Goal: Task Accomplishment & Management: Manage account settings

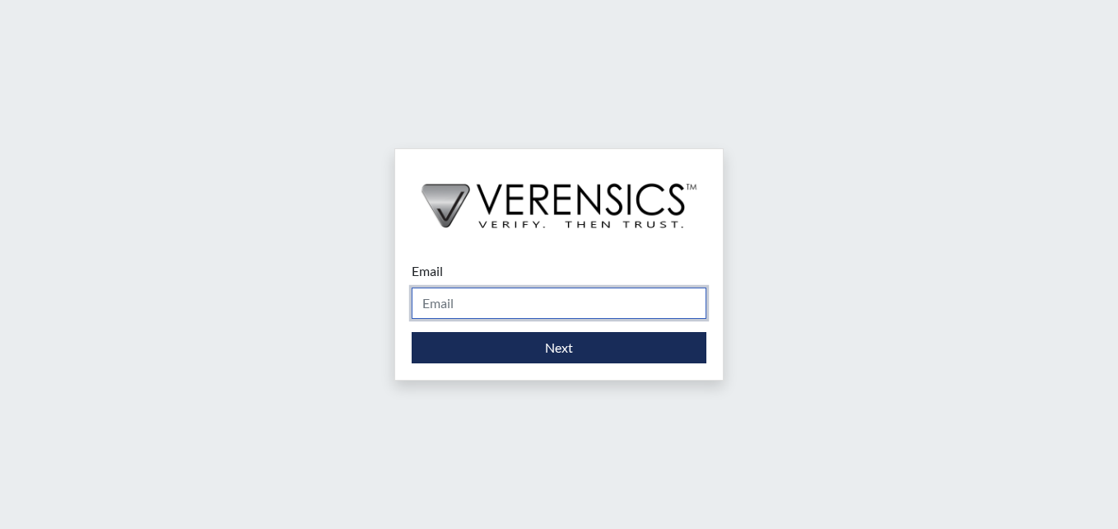
click at [525, 300] on input "Email" at bounding box center [559, 302] width 295 height 31
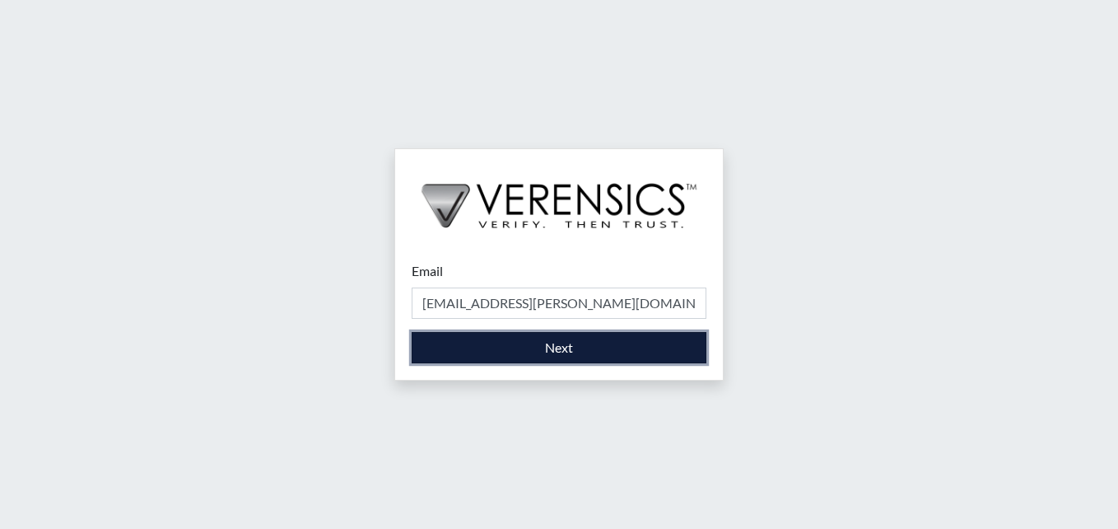
click at [600, 357] on button "Next" at bounding box center [559, 347] width 295 height 31
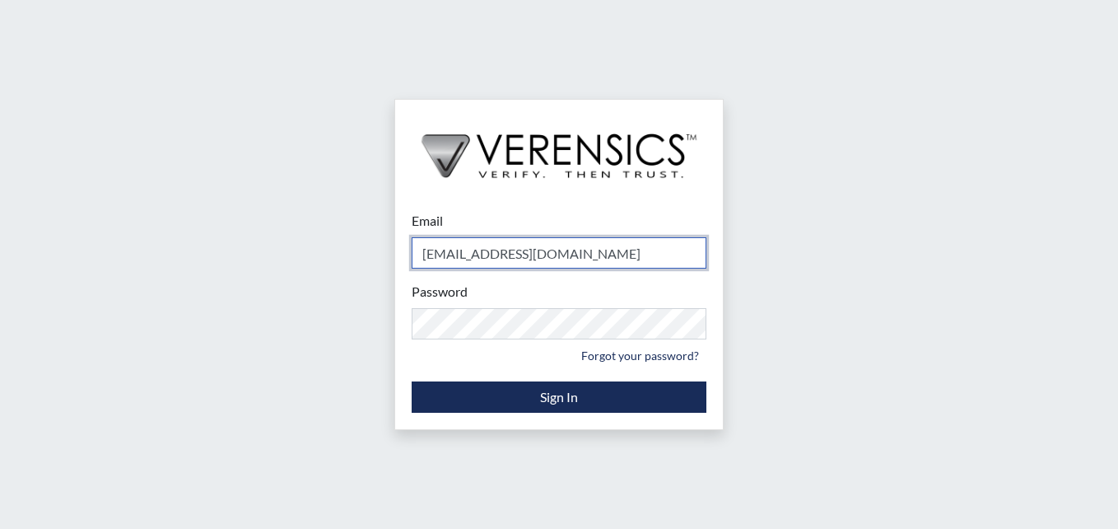
click at [582, 247] on input "[EMAIL_ADDRESS][DOMAIN_NAME]" at bounding box center [559, 252] width 295 height 31
type input "s"
type input "[EMAIL_ADDRESS][PERSON_NAME][DOMAIN_NAME]"
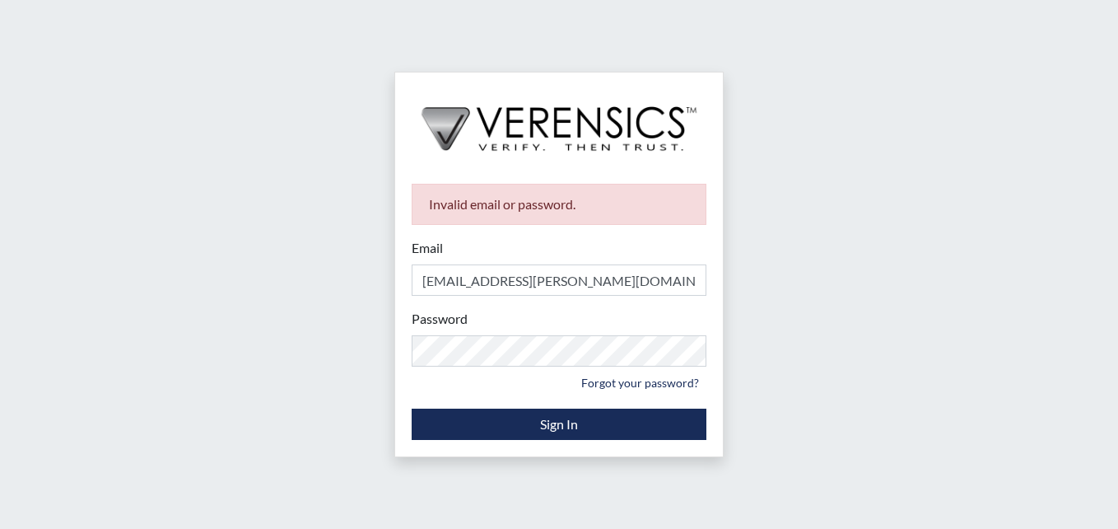
click at [875, 277] on div "Invalid email or password. Email [EMAIL_ADDRESS][PERSON_NAME][DOMAIN_NAME] Plea…" at bounding box center [559, 264] width 1118 height 529
click at [664, 384] on link "Forgot your password?" at bounding box center [640, 383] width 133 height 26
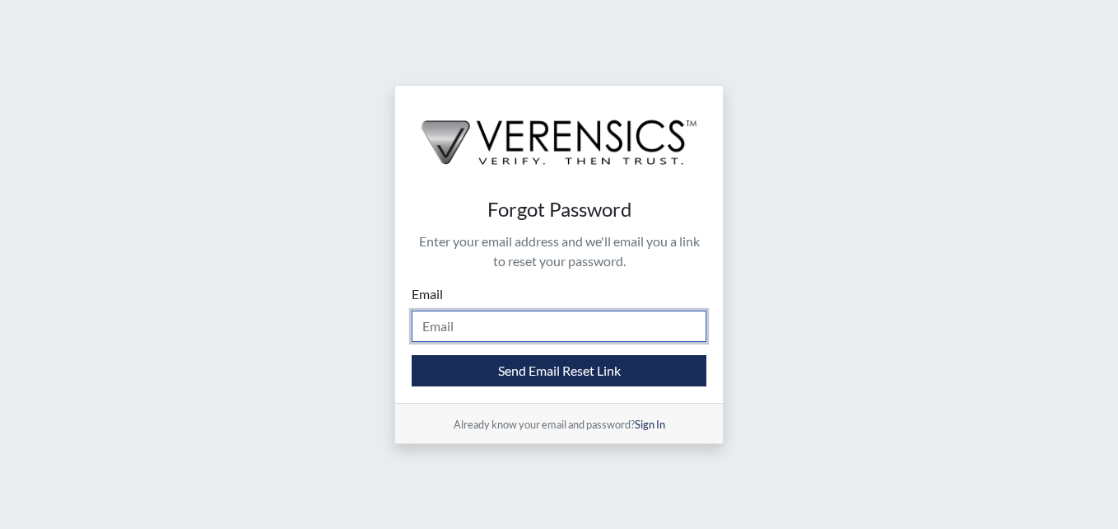
click at [561, 329] on input "Email" at bounding box center [559, 325] width 295 height 31
type input "[EMAIL_ADDRESS][PERSON_NAME][DOMAIN_NAME]"
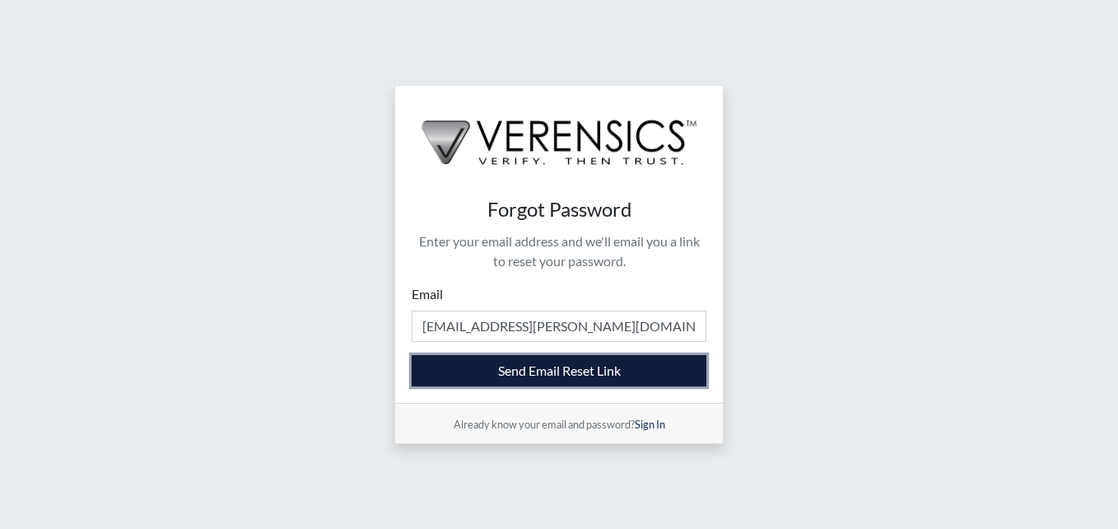
click at [595, 374] on button "Send Email Reset Link" at bounding box center [559, 370] width 295 height 31
